Goal: Task Accomplishment & Management: Use online tool/utility

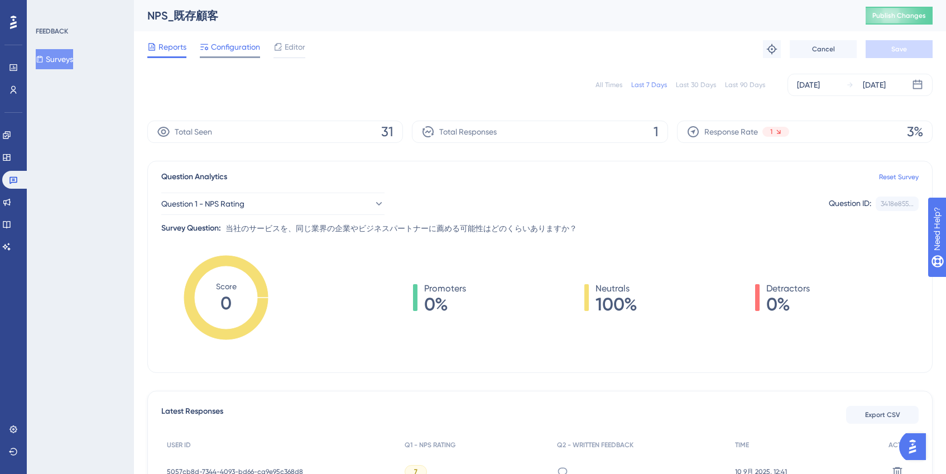
click at [249, 55] on div "Configuration" at bounding box center [230, 49] width 60 height 18
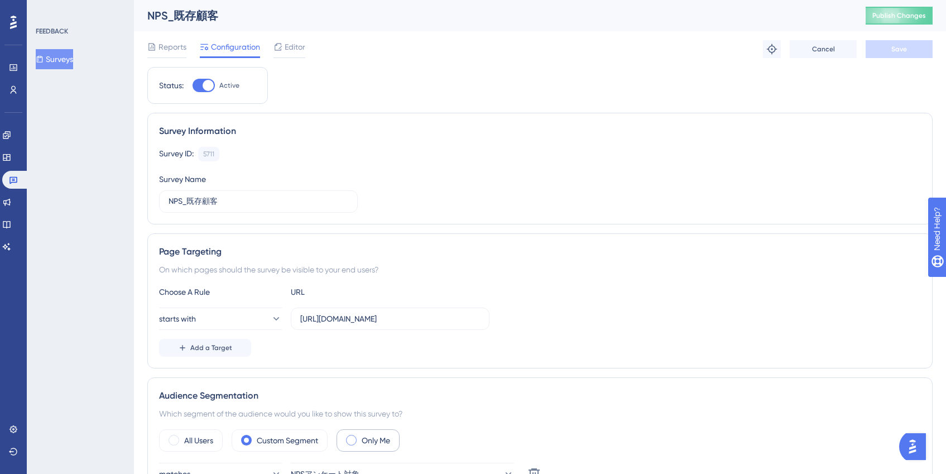
click at [357, 445] on div "Only Me" at bounding box center [367, 440] width 63 height 22
click at [439, 386] on div "Audience Segmentation Which segment of the audience would you like to show this…" at bounding box center [539, 432] width 785 height 110
click at [175, 48] on span "Reports" at bounding box center [172, 46] width 28 height 13
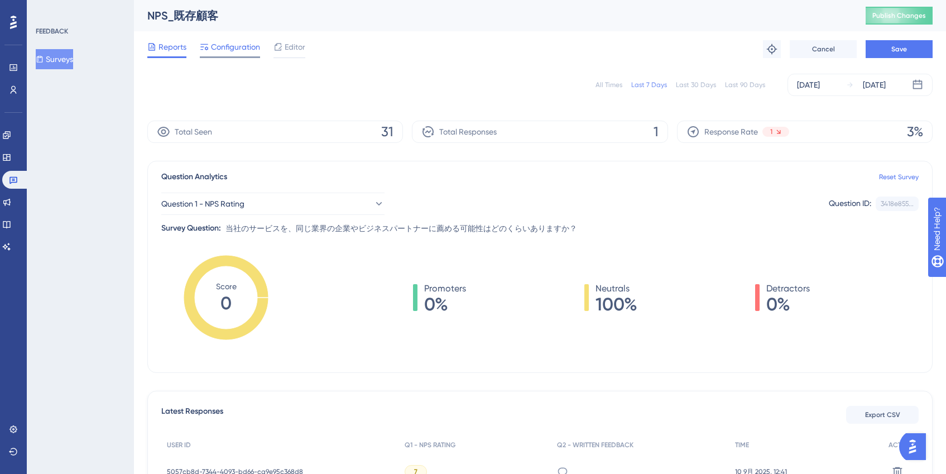
click at [227, 50] on span "Configuration" at bounding box center [235, 46] width 49 height 13
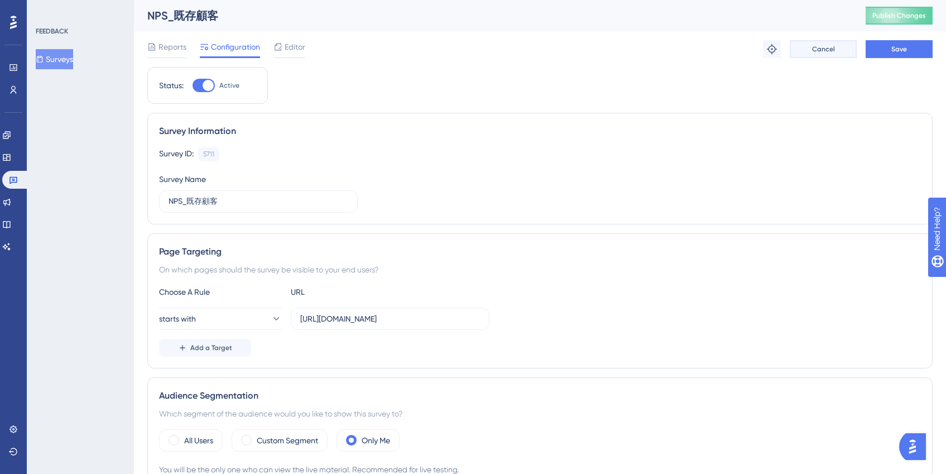
click at [800, 55] on button "Cancel" at bounding box center [823, 49] width 67 height 18
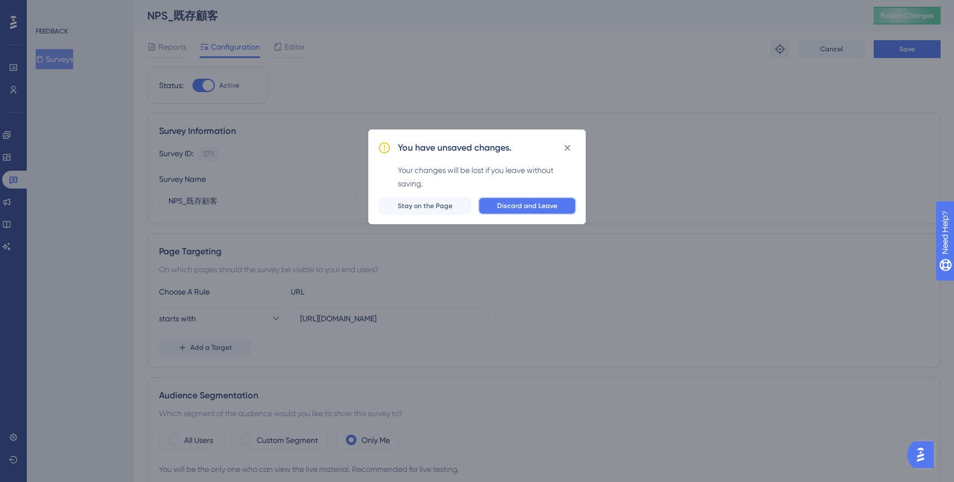
click at [509, 204] on span "Discard and Leave" at bounding box center [527, 205] width 60 height 9
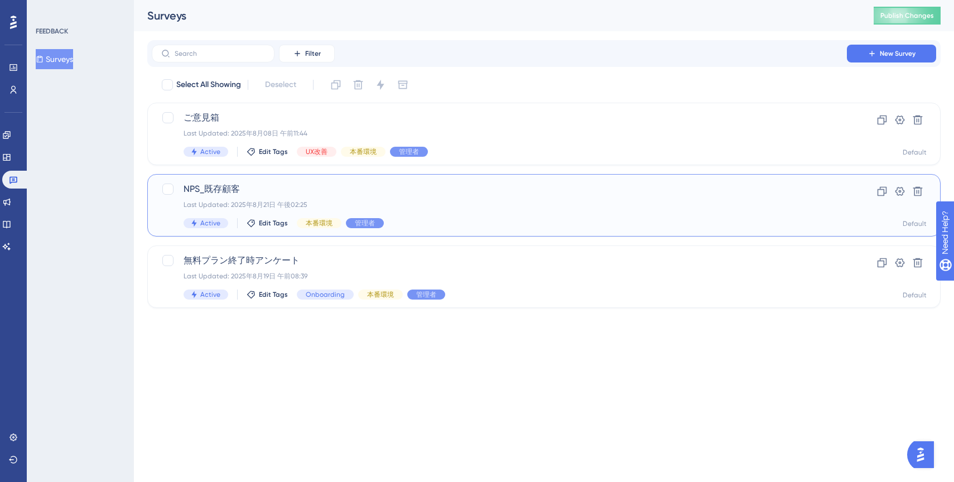
click at [504, 234] on div "NPS_既存顧客 Last Updated: 2025年8月21日 午後02:25 Active Edit Tags 本番環境 管理者 Clone Setti…" at bounding box center [543, 205] width 793 height 62
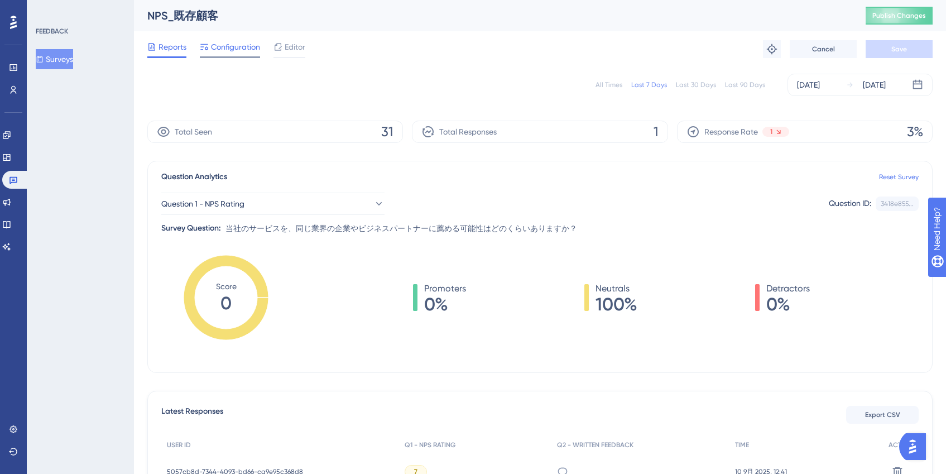
click at [239, 50] on span "Configuration" at bounding box center [235, 46] width 49 height 13
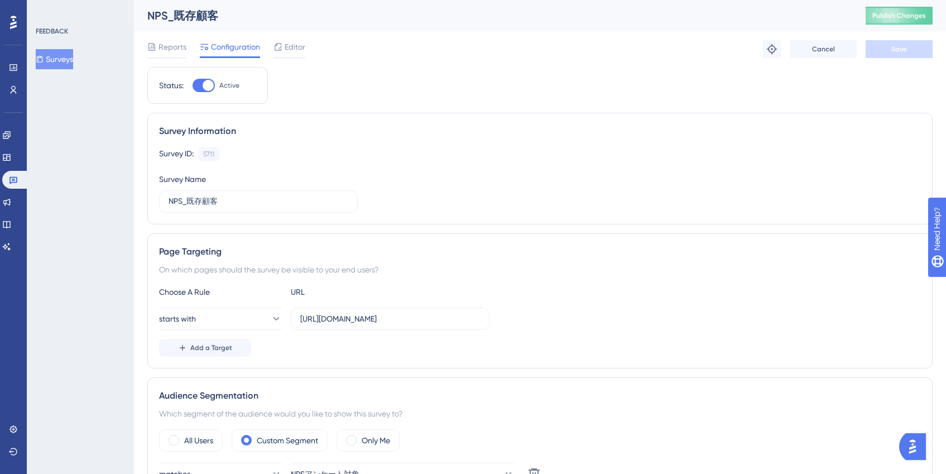
click at [301, 38] on div "Reports Configuration Editor Troubleshoot Cancel Save" at bounding box center [539, 49] width 785 height 36
click at [298, 44] on span "Editor" at bounding box center [295, 46] width 21 height 13
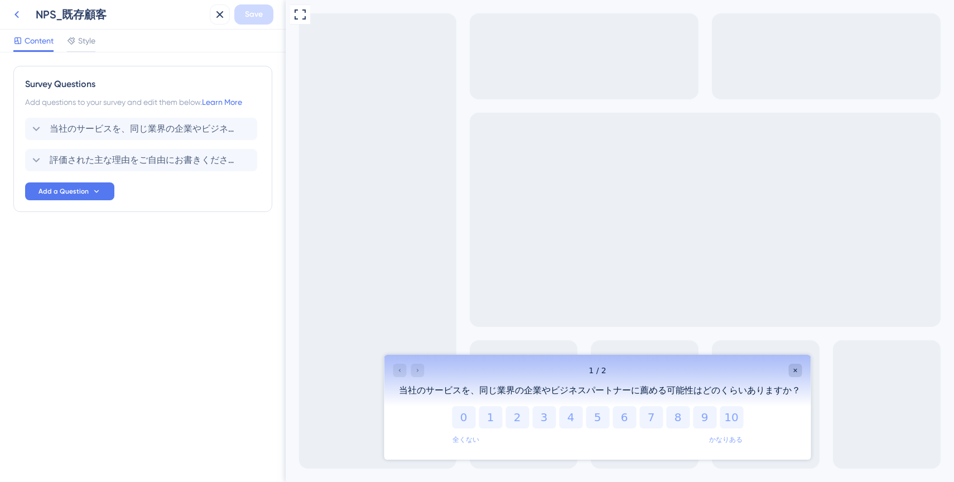
click at [18, 20] on icon at bounding box center [16, 14] width 13 height 13
